Goal: Find contact information: Find contact information

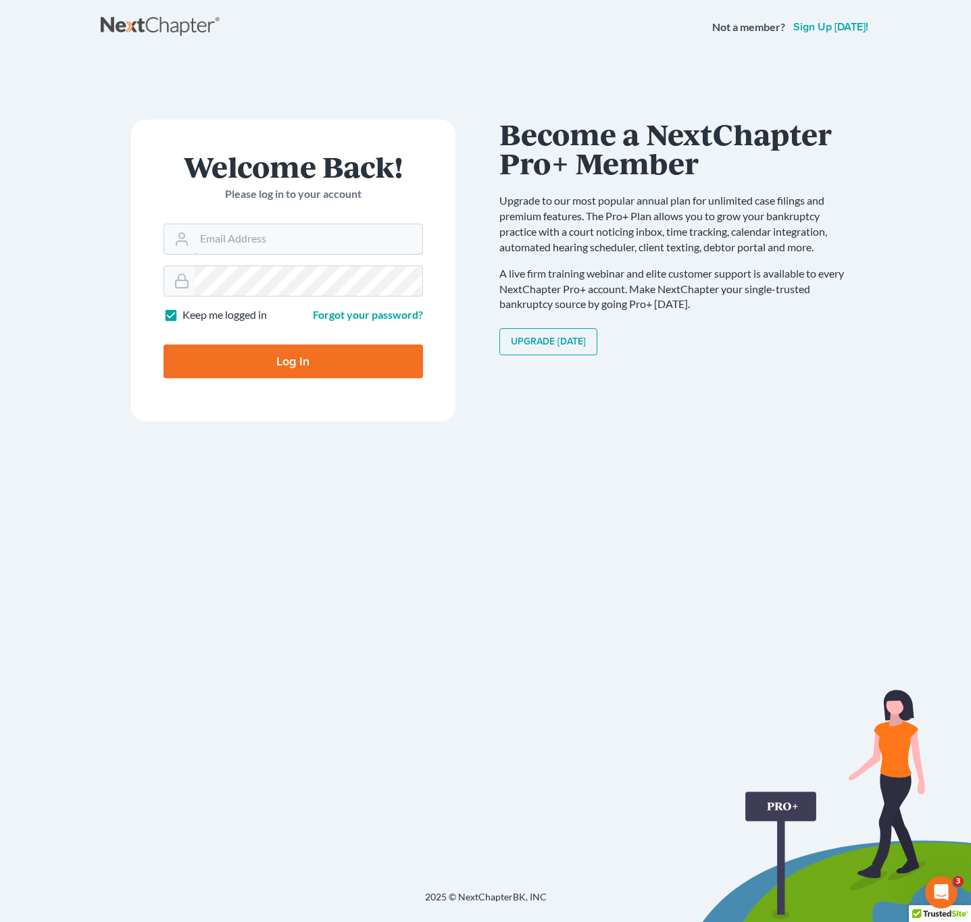
type input "[EMAIL_ADDRESS][DOMAIN_NAME]"
click at [262, 349] on input "Log In" at bounding box center [293, 362] width 259 height 34
type input "Thinking..."
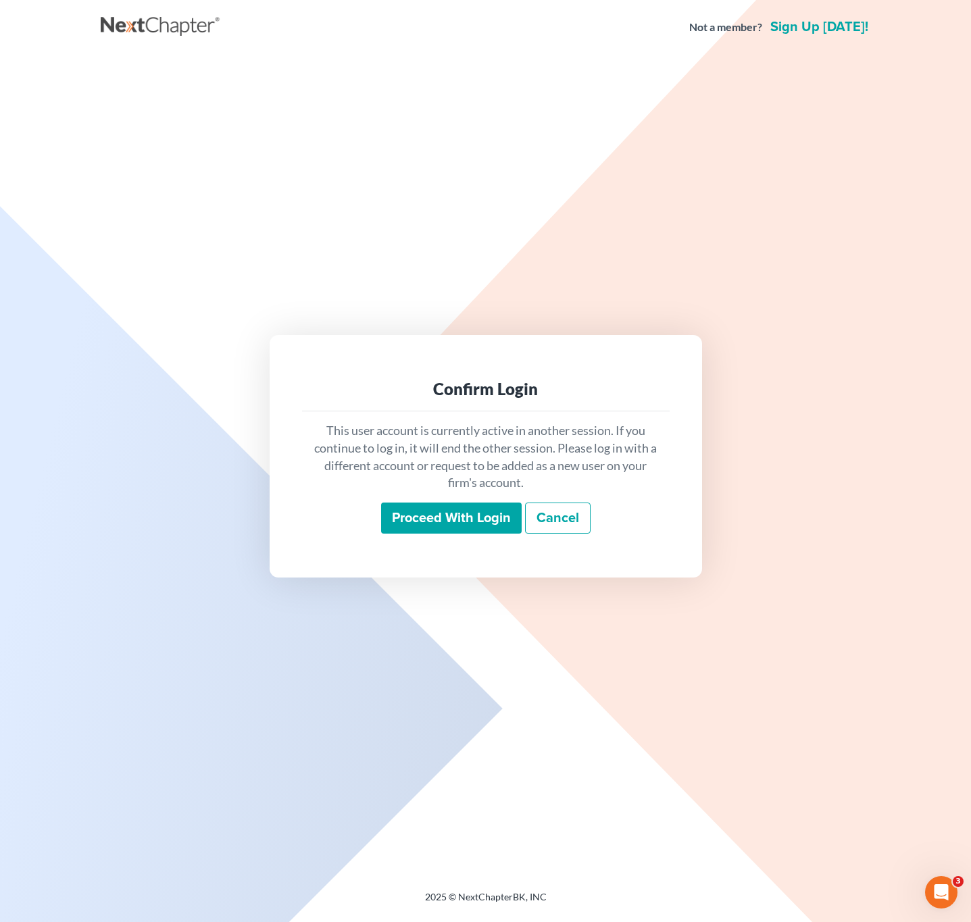
click at [422, 515] on input "Proceed with login" at bounding box center [451, 518] width 141 height 31
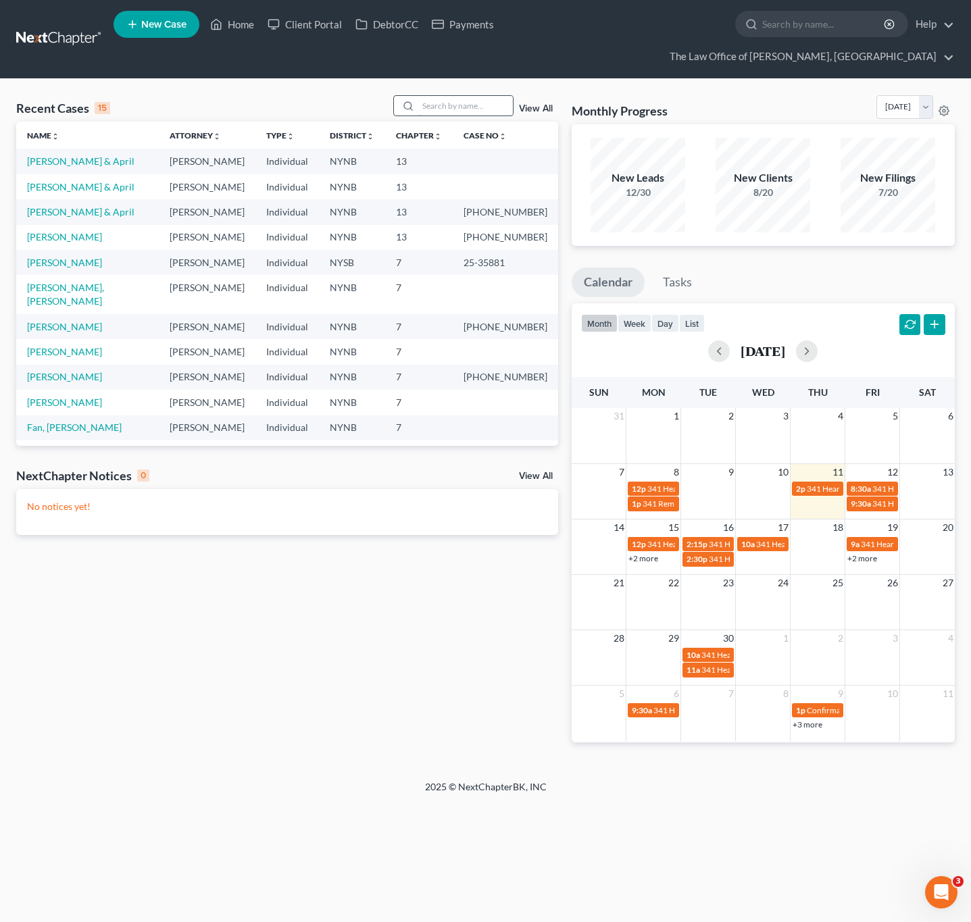
click at [428, 110] on input "search" at bounding box center [465, 106] width 95 height 20
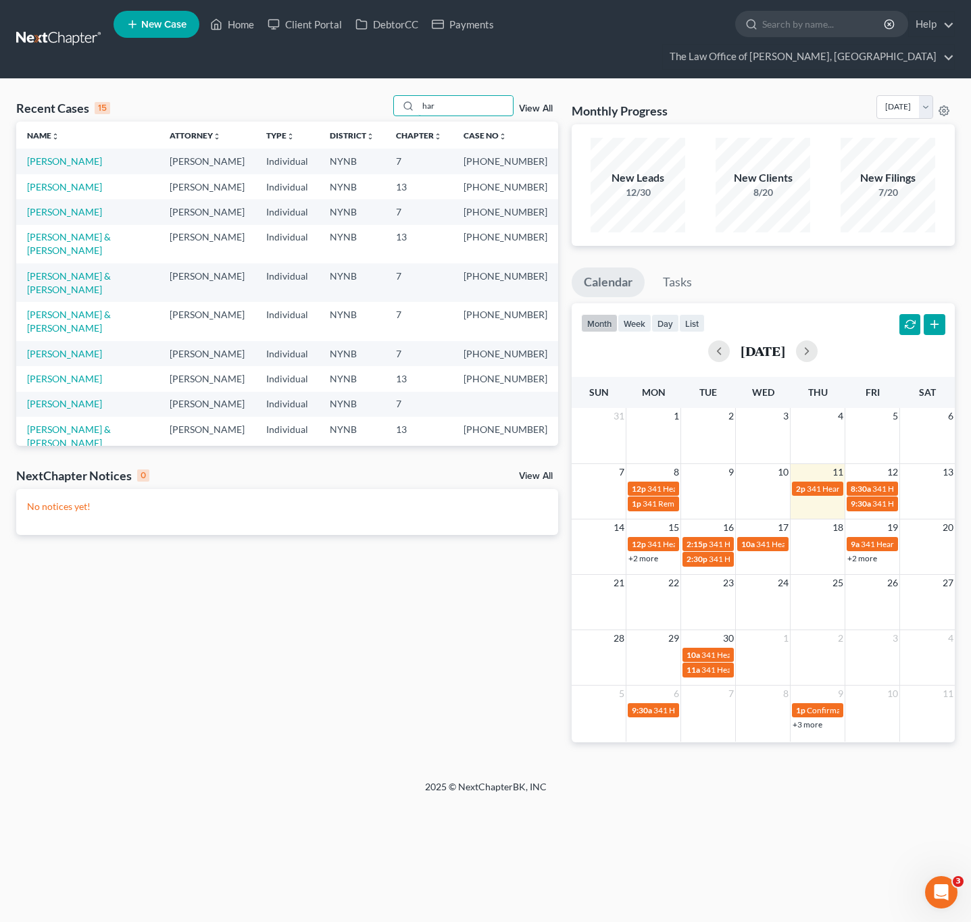
type input "har"
click at [51, 348] on link "[PERSON_NAME]" at bounding box center [64, 353] width 75 height 11
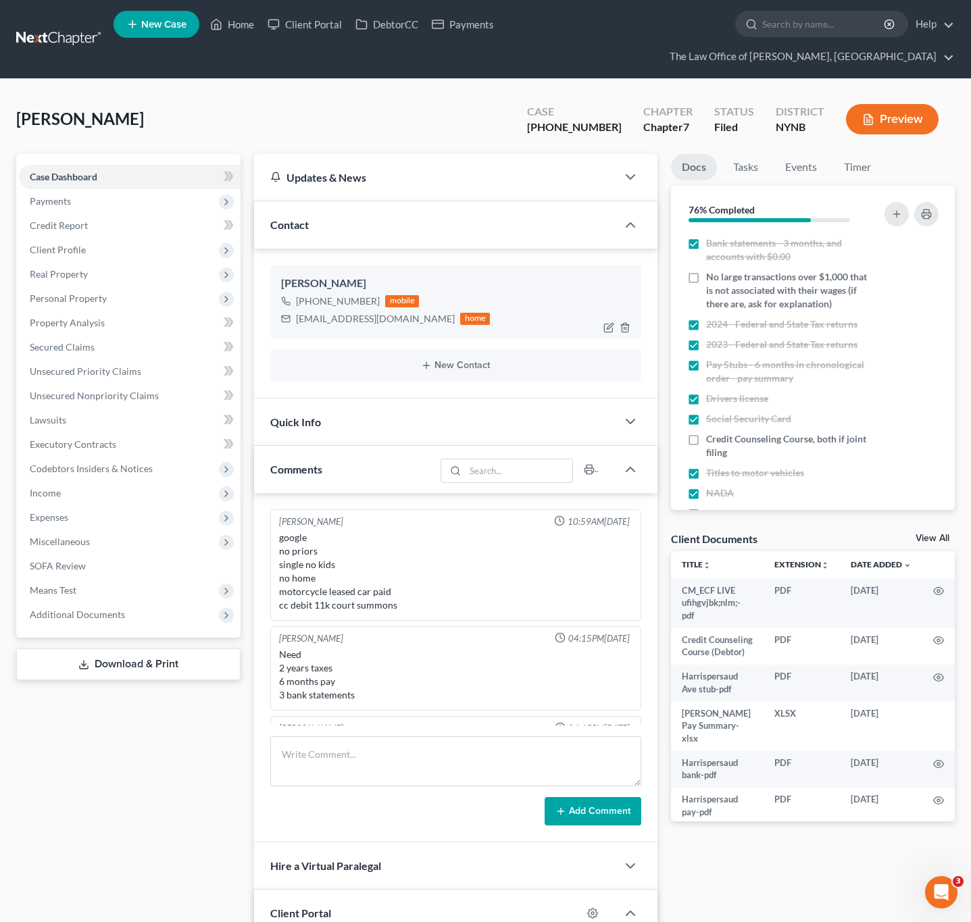
click at [347, 325] on div "[EMAIL_ADDRESS][DOMAIN_NAME]" at bounding box center [375, 319] width 159 height 14
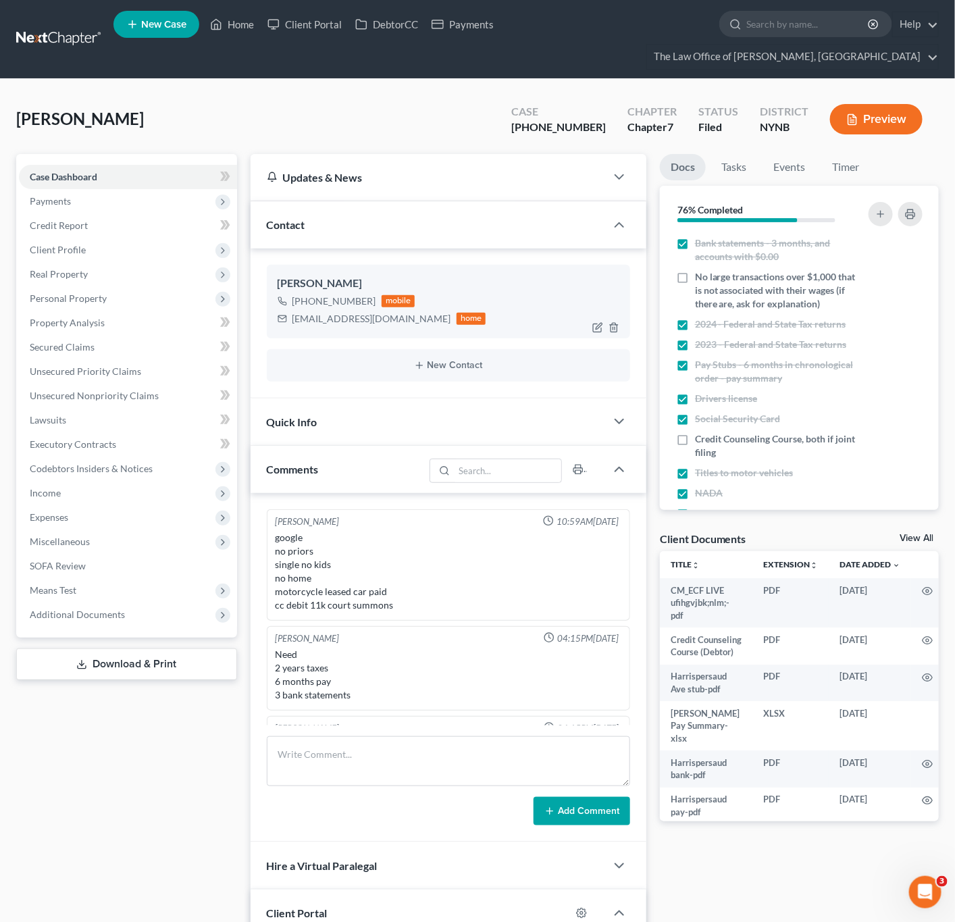
scroll to position [252, 0]
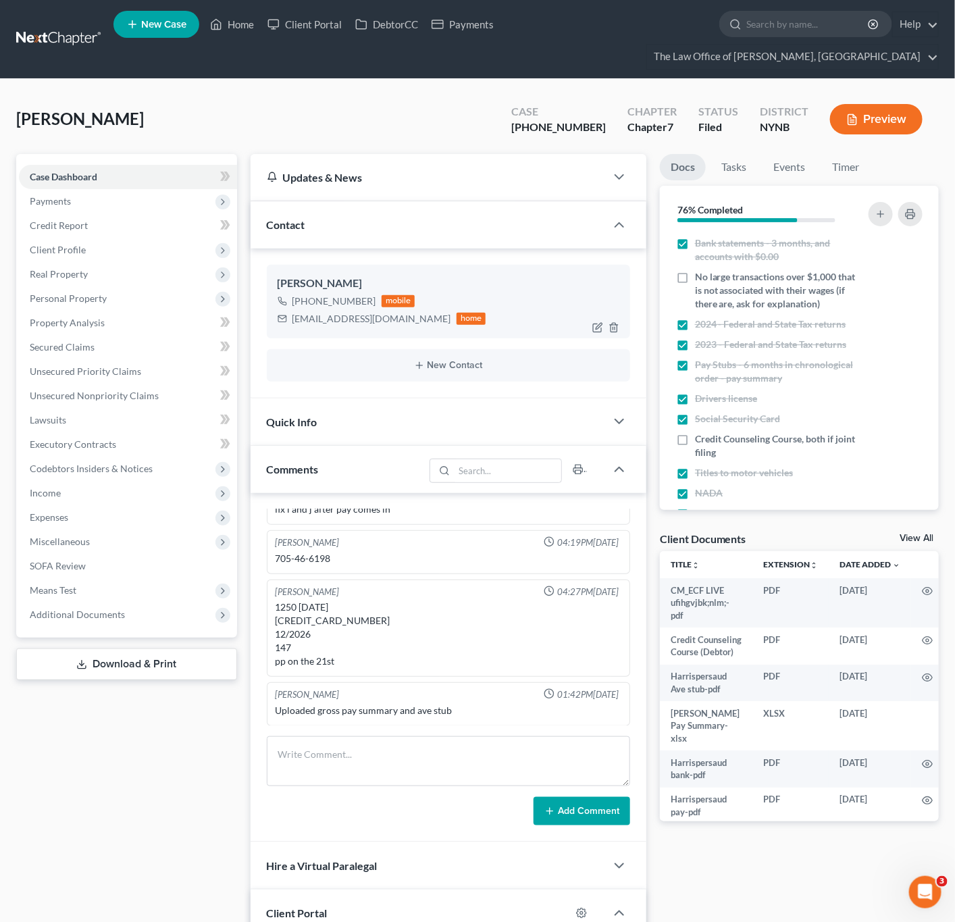
click at [347, 319] on div "anilharripersaud1991@gmail.com" at bounding box center [372, 319] width 159 height 14
copy div "anilharripersaud1991@gmail.com"
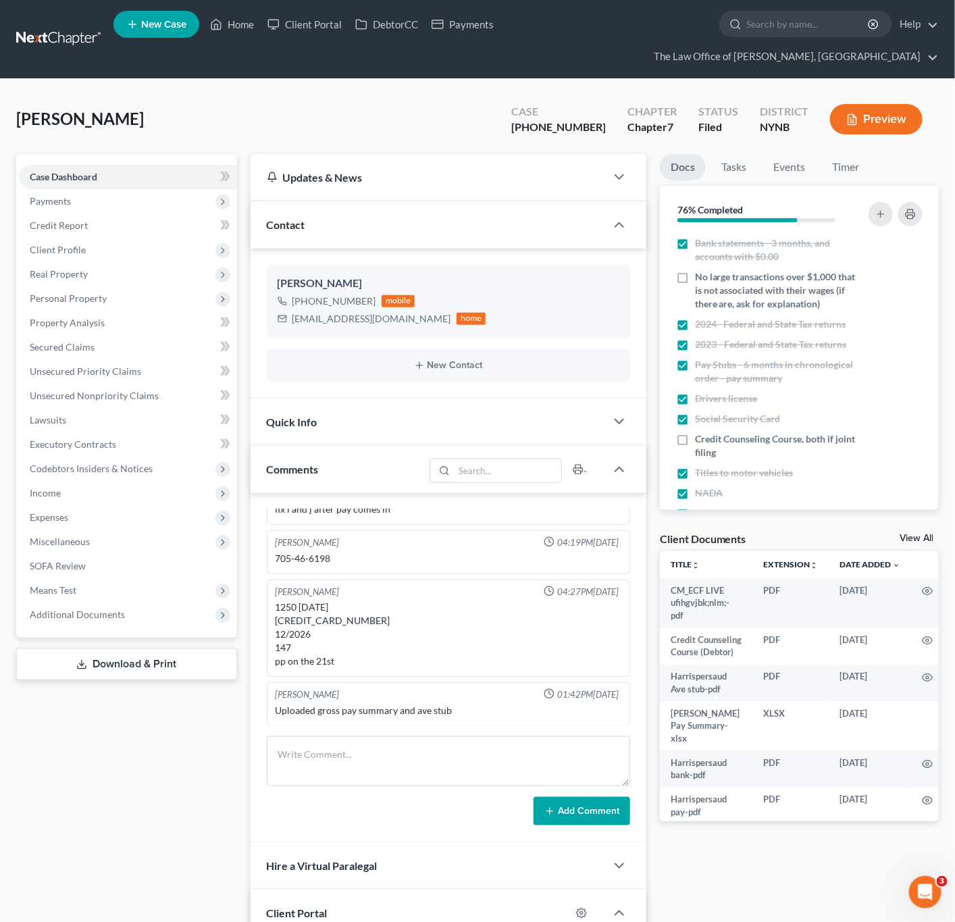
click at [311, 109] on div "Harripersaud, Anil Upgraded Case 25-10956-1 Chapter Chapter 7 Status Filed Dist…" at bounding box center [477, 124] width 923 height 59
click at [249, 30] on link "Home" at bounding box center [231, 24] width 57 height 24
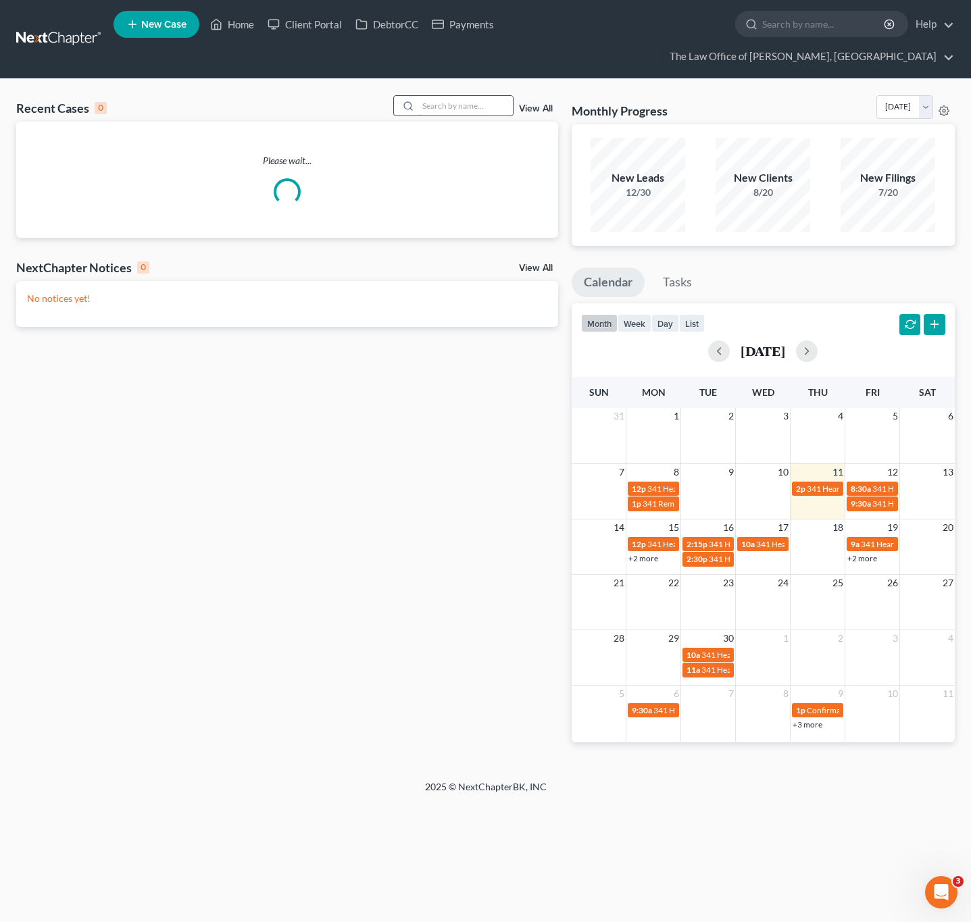
click at [420, 99] on input "search" at bounding box center [465, 106] width 95 height 20
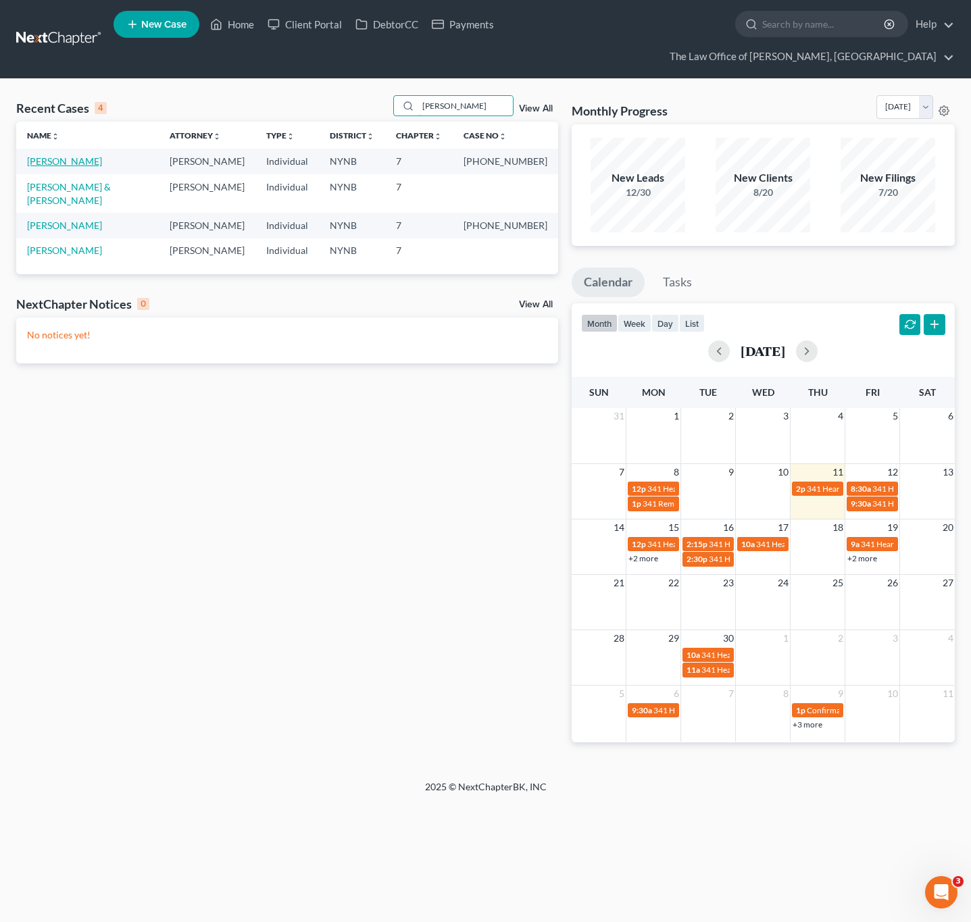
type input "burke"
click at [68, 157] on link "Burke, Tina" at bounding box center [64, 160] width 75 height 11
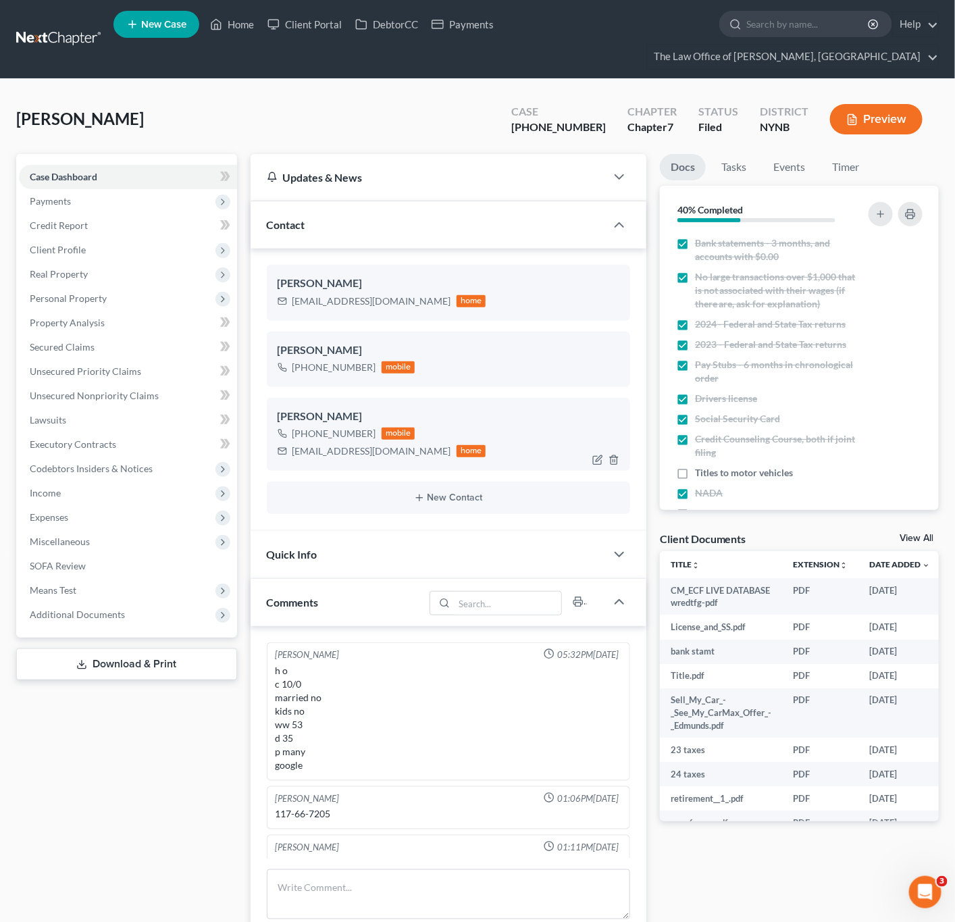
click at [332, 457] on div "alisonsnana12@gmail.com" at bounding box center [372, 452] width 159 height 14
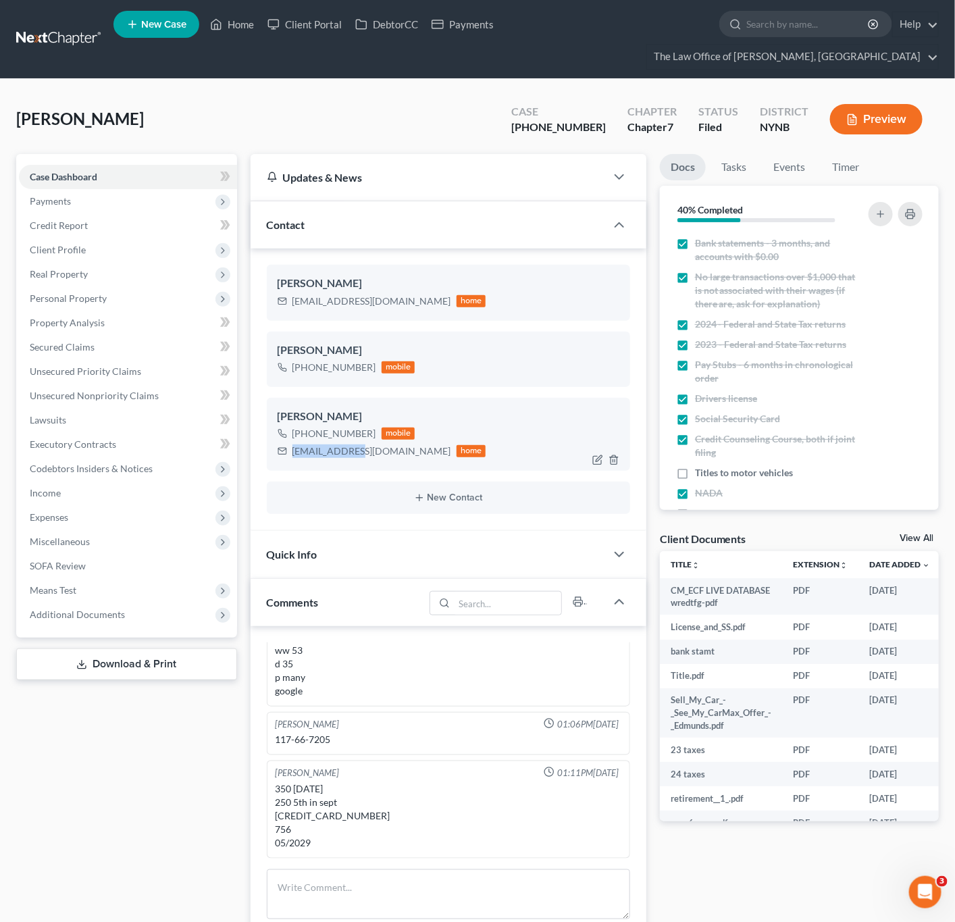
click at [332, 457] on div "alisonsnana12@gmail.com" at bounding box center [372, 452] width 159 height 14
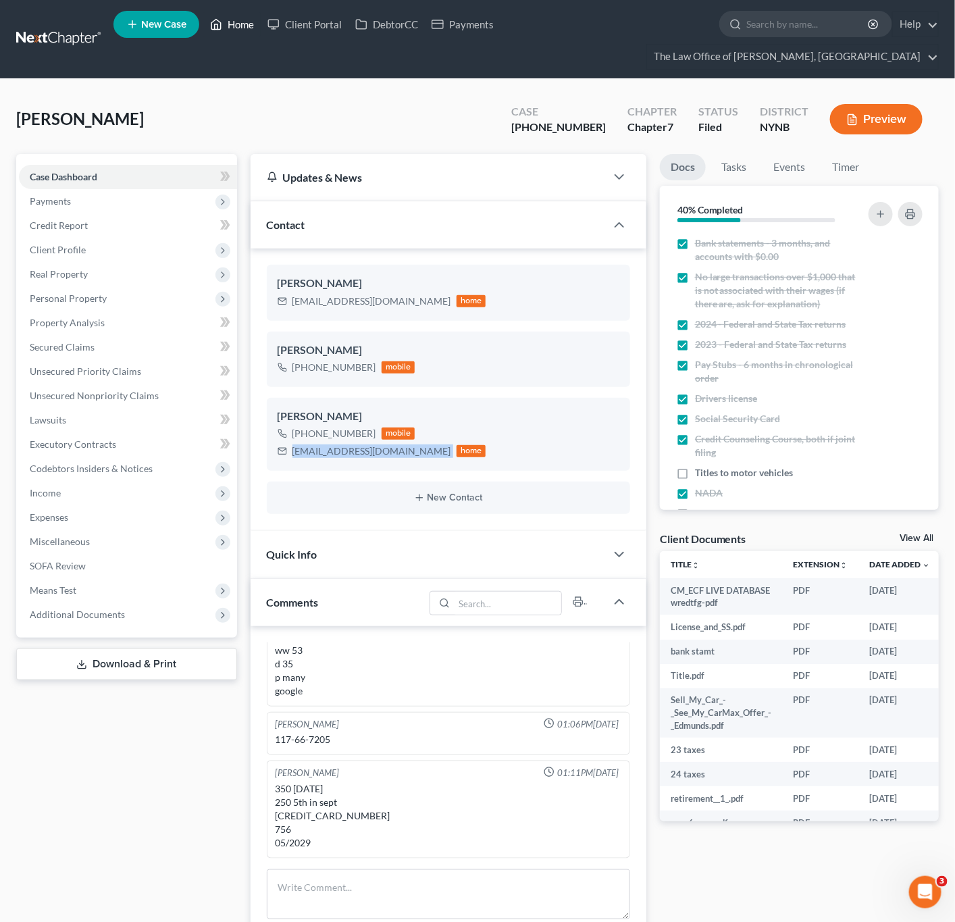
click at [239, 15] on link "Home" at bounding box center [231, 24] width 57 height 24
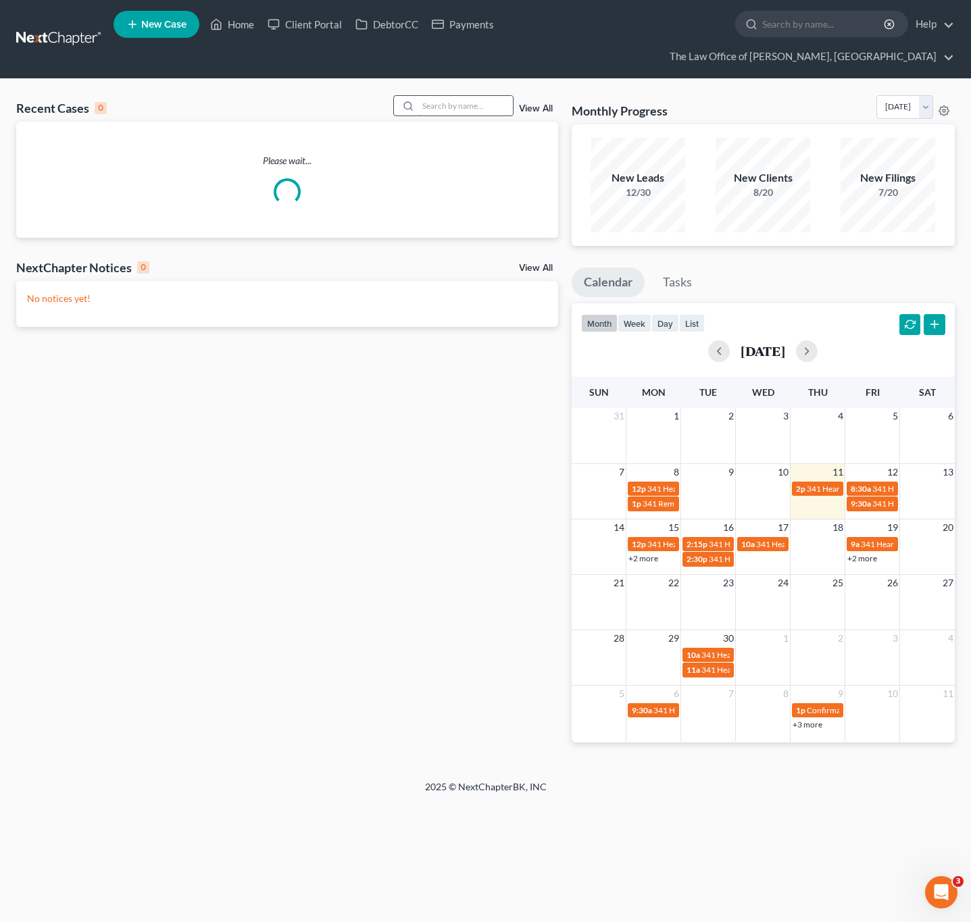
click at [484, 106] on input "search" at bounding box center [465, 106] width 95 height 20
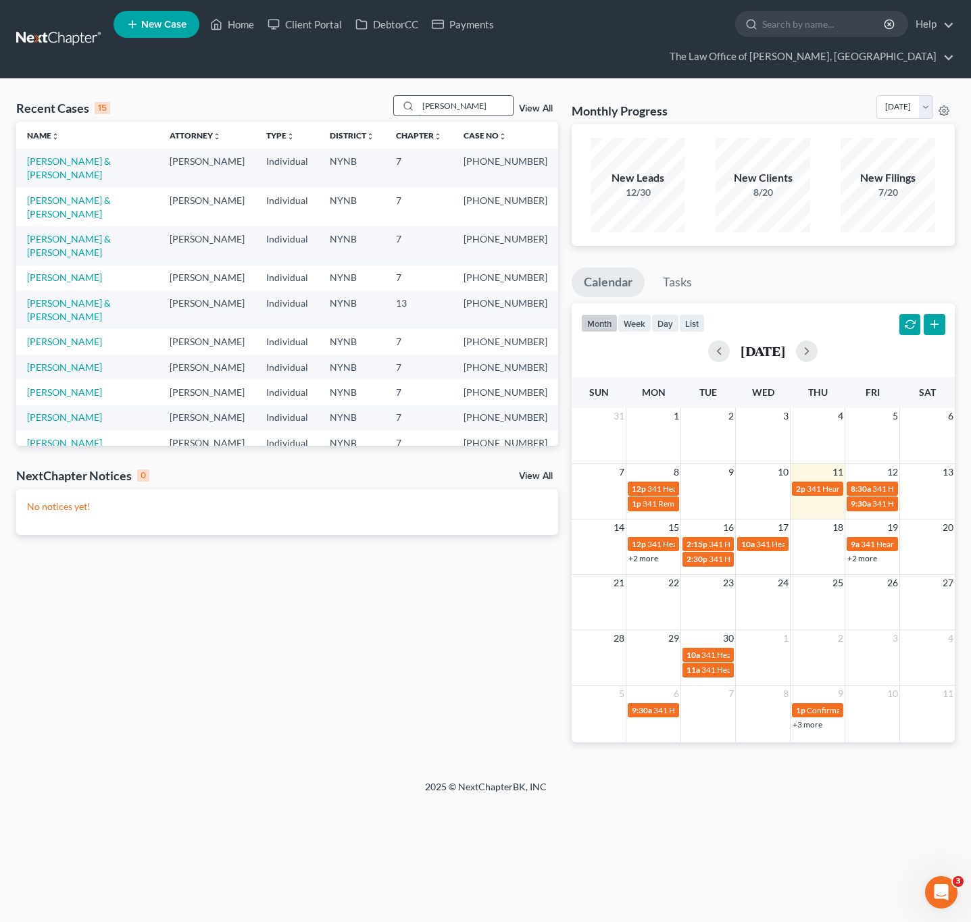
click at [440, 110] on input "smith" at bounding box center [465, 106] width 95 height 20
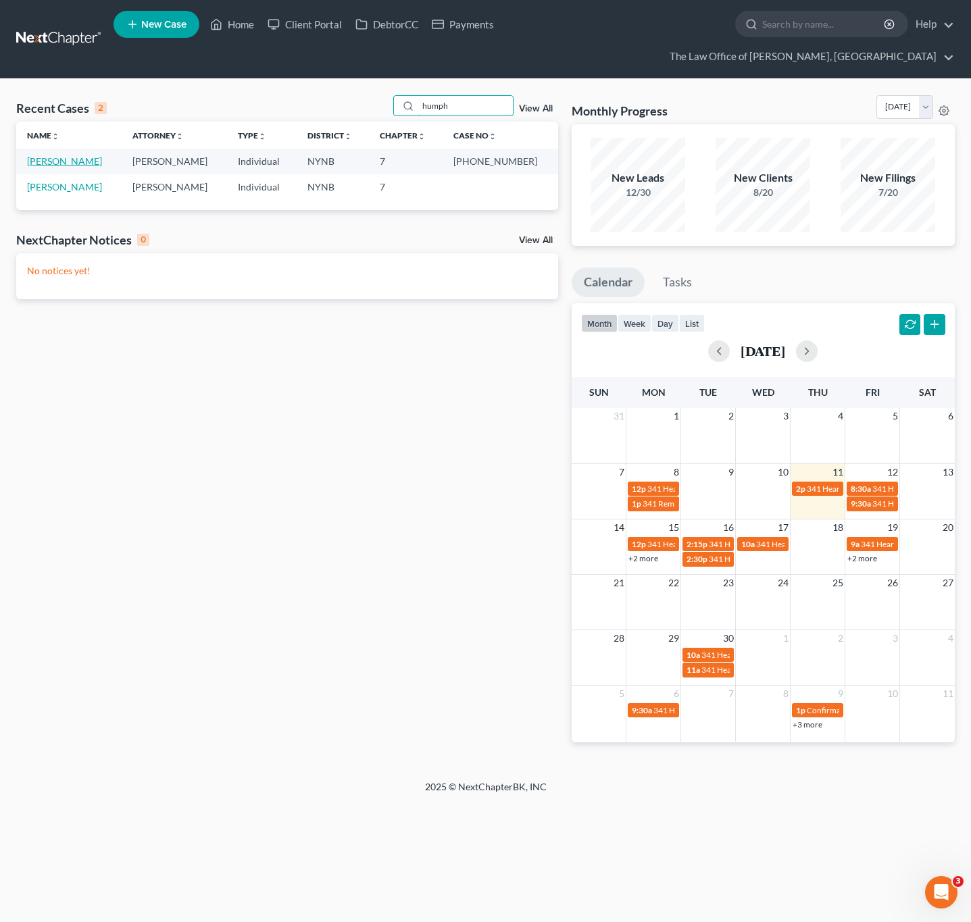
type input "humph"
click at [78, 157] on link "Humphrey, Tammy" at bounding box center [64, 160] width 75 height 11
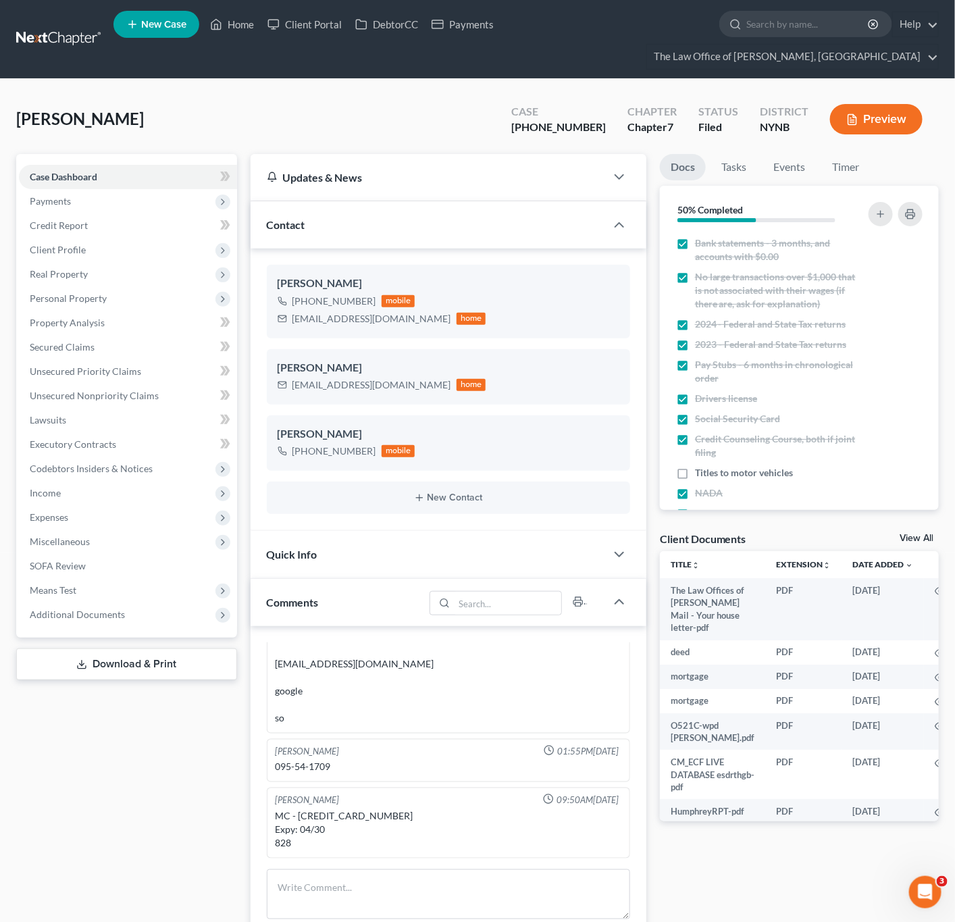
scroll to position [1357, 0]
click at [347, 390] on div "SassyAuburn@gmail.com" at bounding box center [372, 385] width 159 height 14
copy div "SassyAuburn@gmail.com"
